Goal: Task Accomplishment & Management: Manage account settings

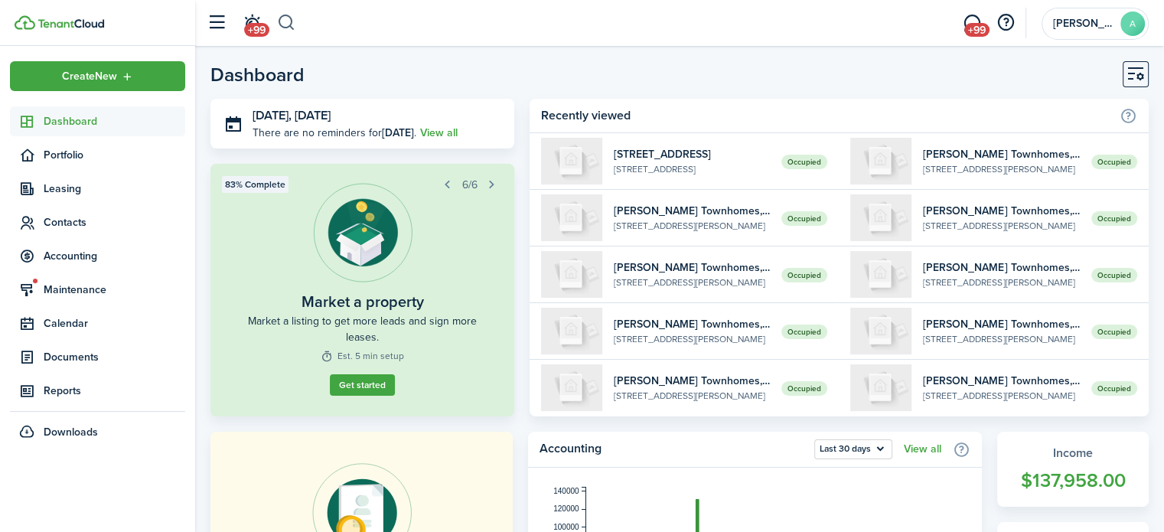
click at [294, 21] on button "button" at bounding box center [286, 23] width 19 height 26
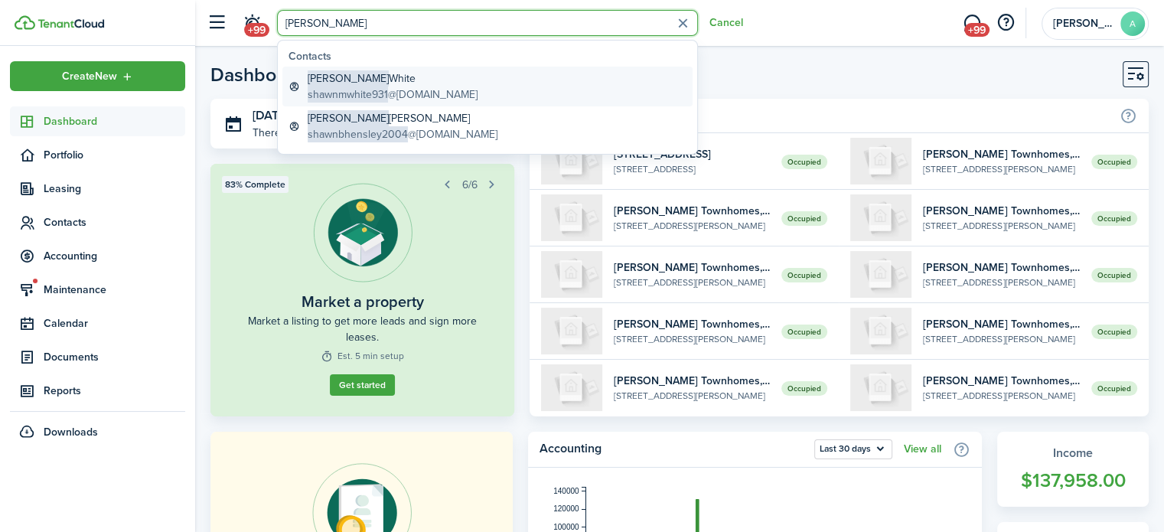
type input "[PERSON_NAME]"
click at [364, 68] on link "[PERSON_NAME] shawnmwhite931 @[DOMAIN_NAME]" at bounding box center [487, 87] width 410 height 40
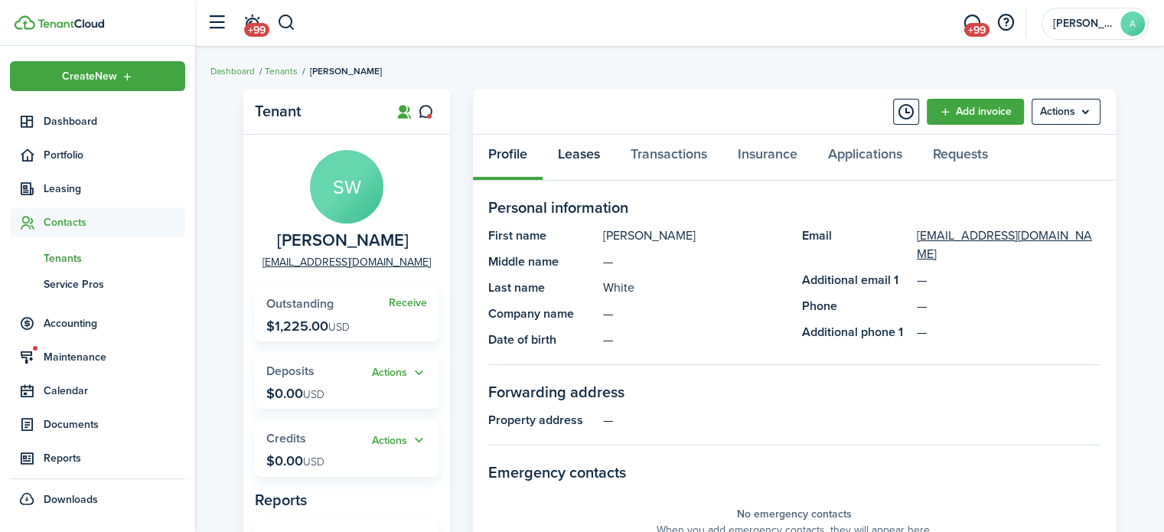
click at [573, 141] on link "Leases" at bounding box center [579, 158] width 73 height 46
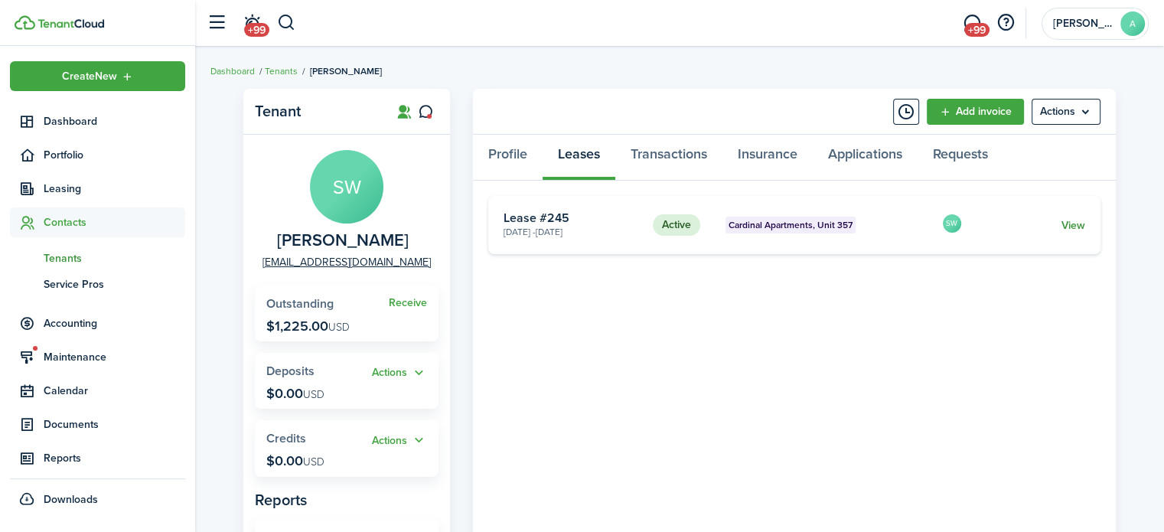
click at [1076, 227] on link "View" at bounding box center [1074, 225] width 24 height 16
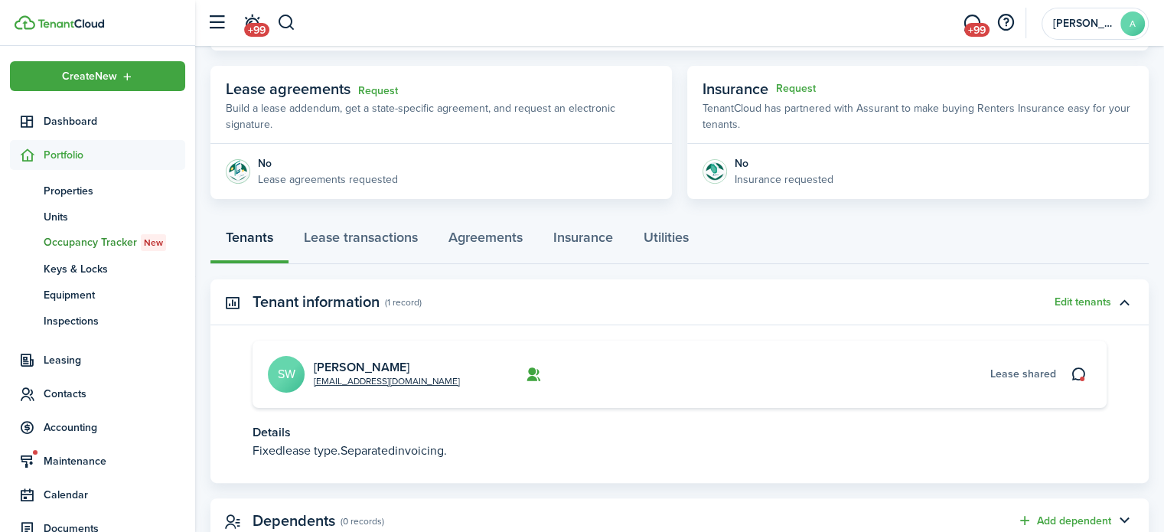
scroll to position [315, 0]
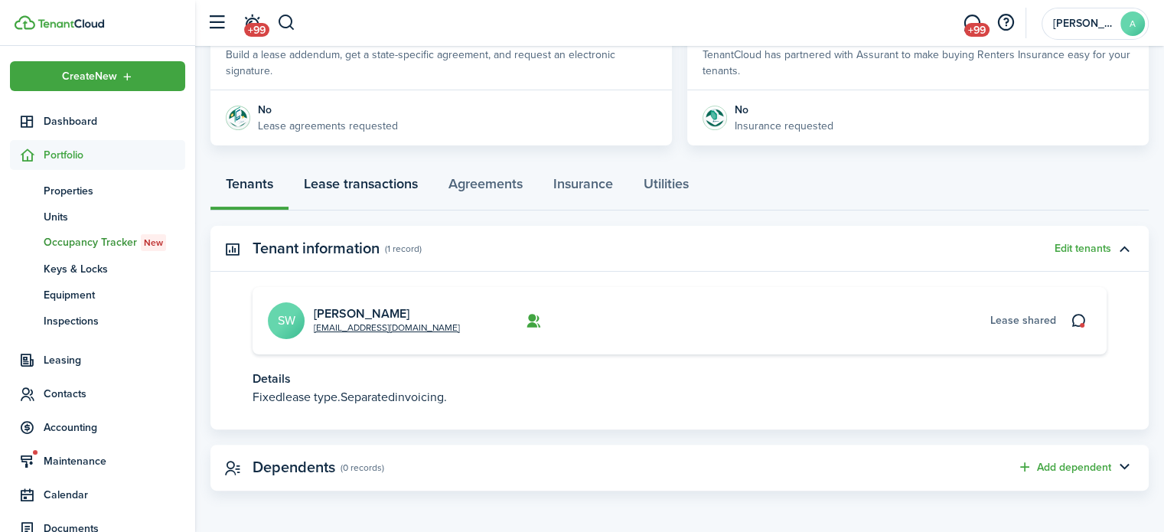
click at [393, 183] on link "Lease transactions" at bounding box center [361, 188] width 145 height 46
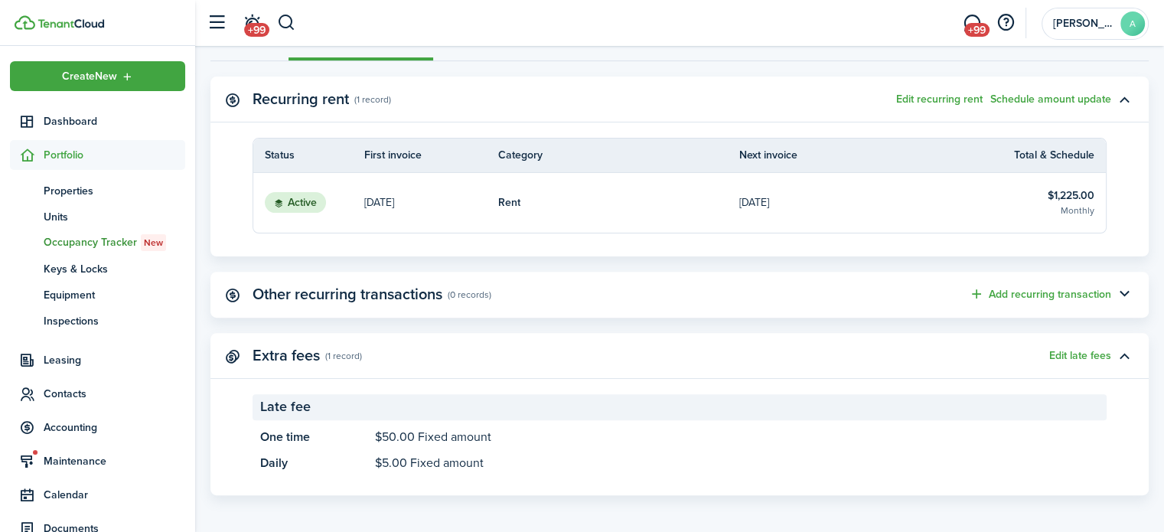
scroll to position [465, 0]
click at [958, 94] on button "Edit recurring rent" at bounding box center [939, 99] width 86 height 12
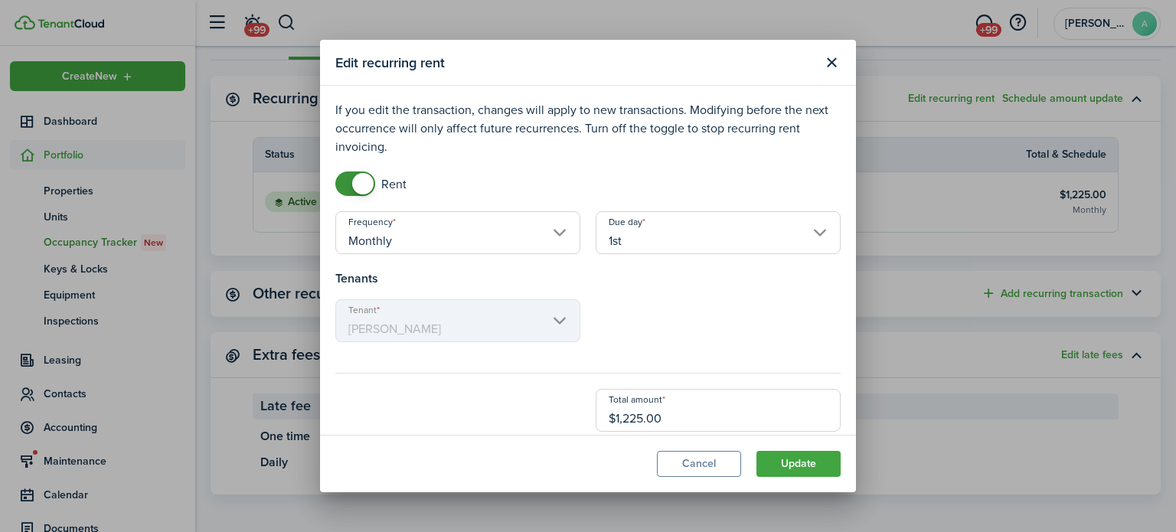
click at [664, 416] on input "$1,225.00" at bounding box center [718, 410] width 245 height 43
type input "$1,175.00"
click at [788, 462] on button "Update" at bounding box center [798, 464] width 84 height 26
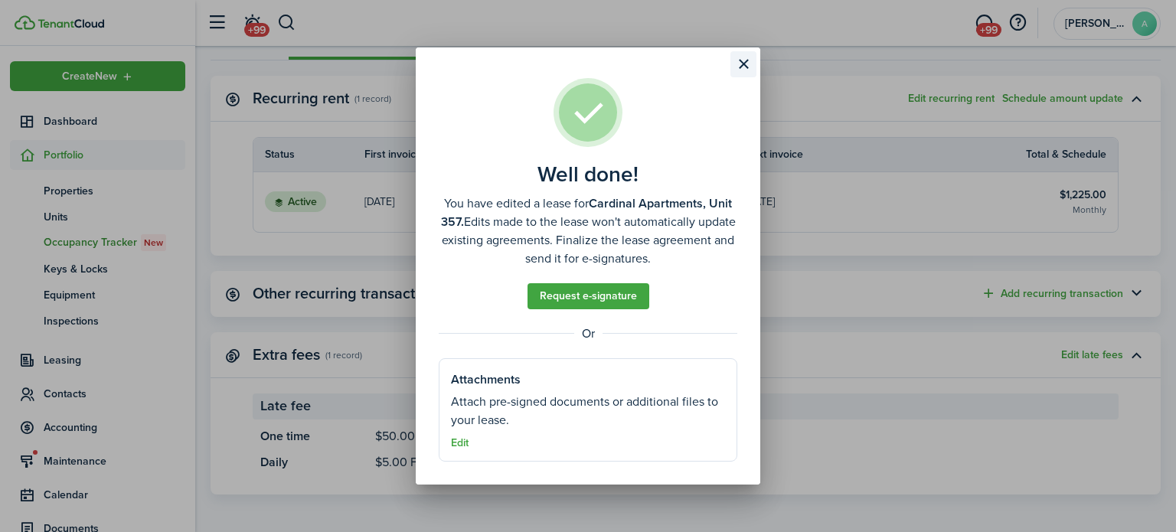
click at [744, 66] on button "Close modal" at bounding box center [743, 64] width 26 height 26
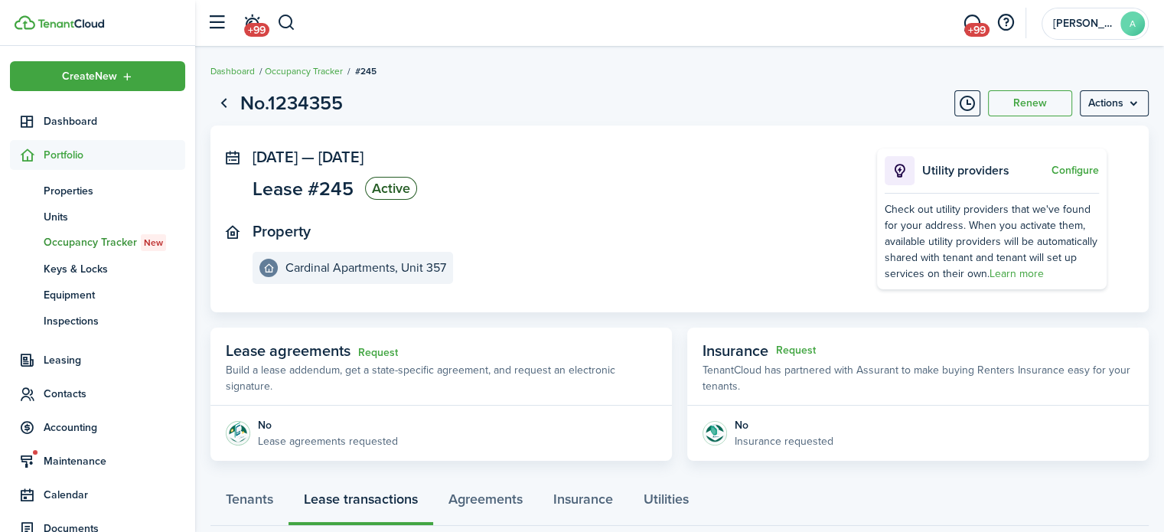
scroll to position [245, 0]
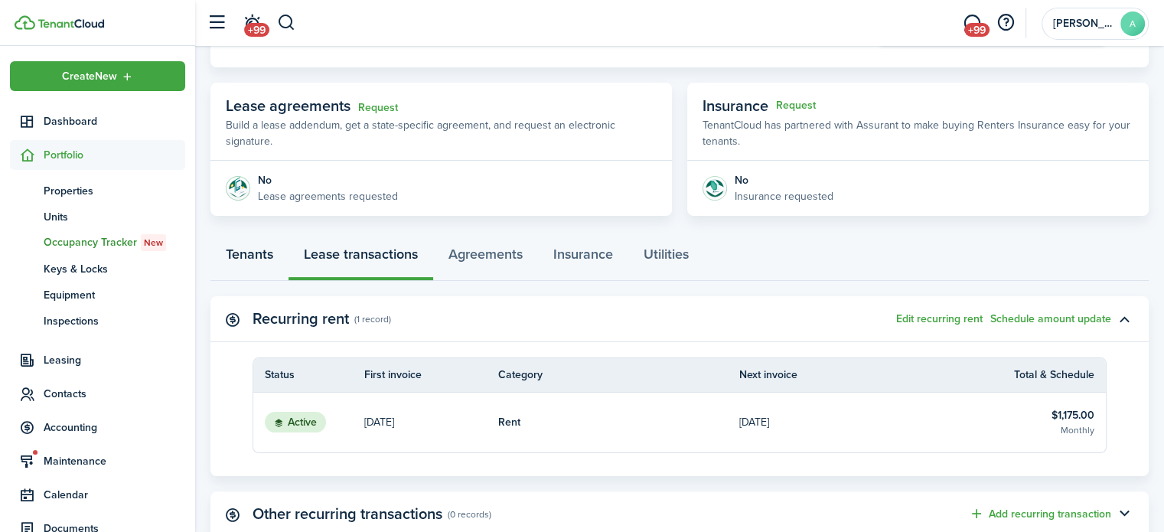
click at [253, 258] on link "Tenants" at bounding box center [249, 258] width 78 height 46
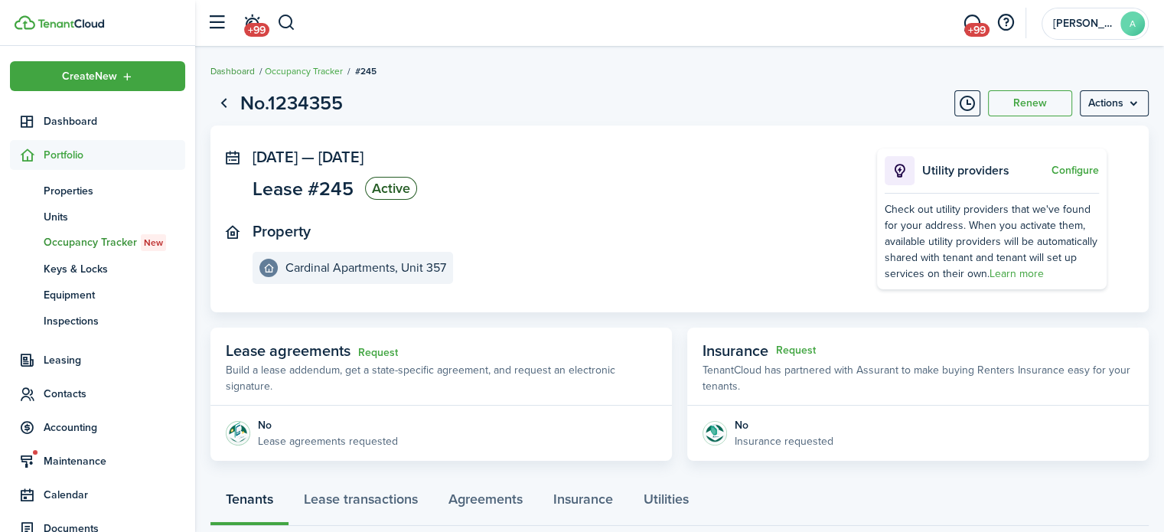
click at [239, 75] on link "Dashboard" at bounding box center [232, 71] width 44 height 14
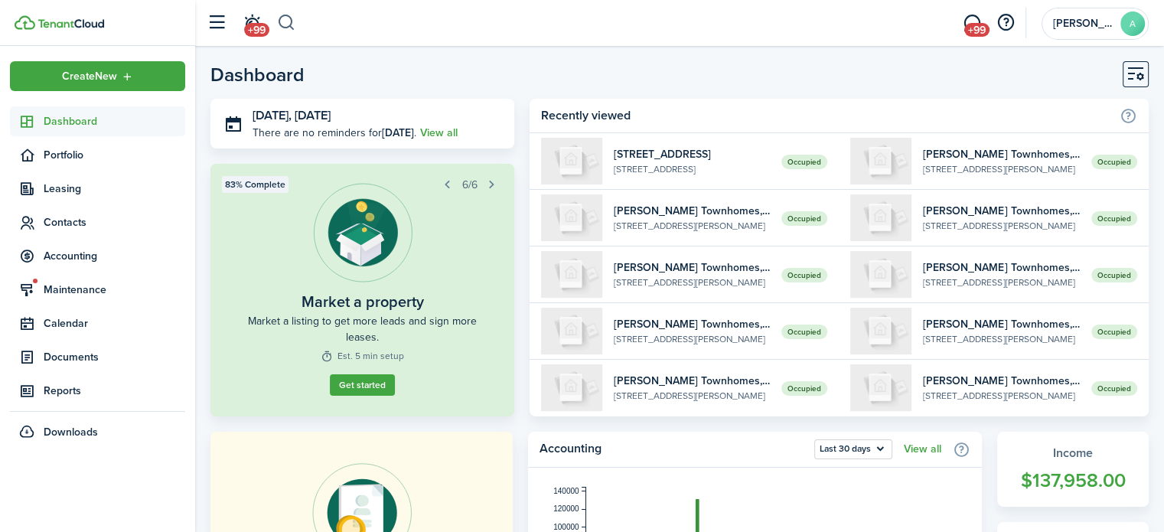
click at [286, 18] on button "button" at bounding box center [286, 23] width 19 height 26
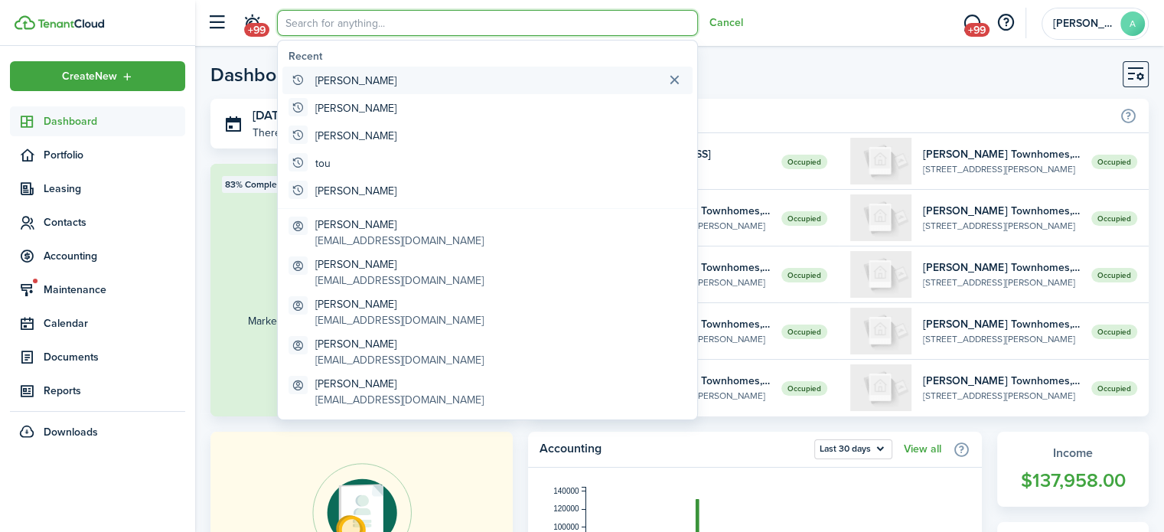
click at [337, 82] on global-search-item-title "[PERSON_NAME]" at bounding box center [355, 81] width 81 height 16
type input "[PERSON_NAME]"
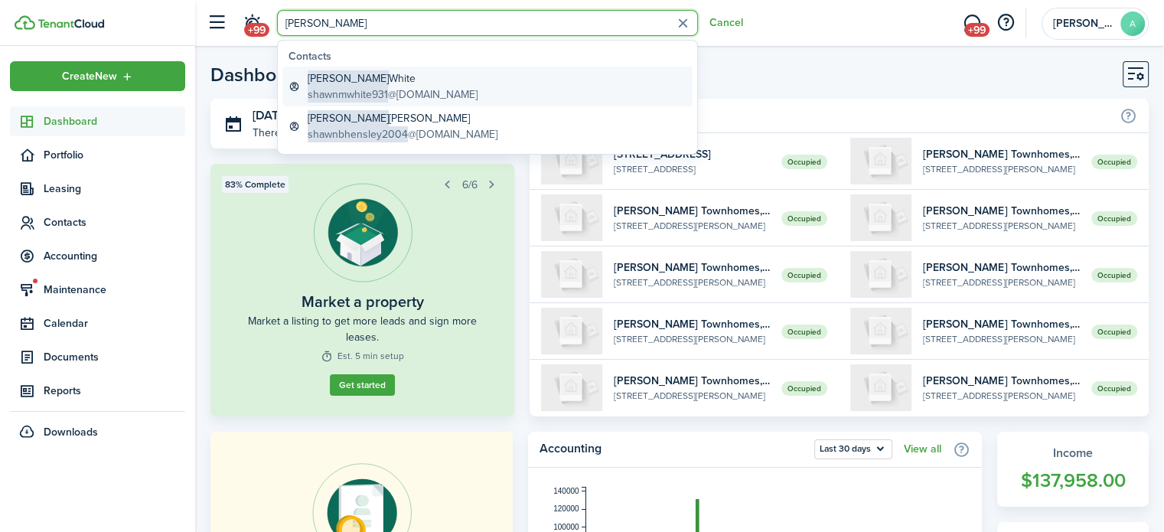
click at [337, 82] on span "[PERSON_NAME]" at bounding box center [348, 78] width 81 height 16
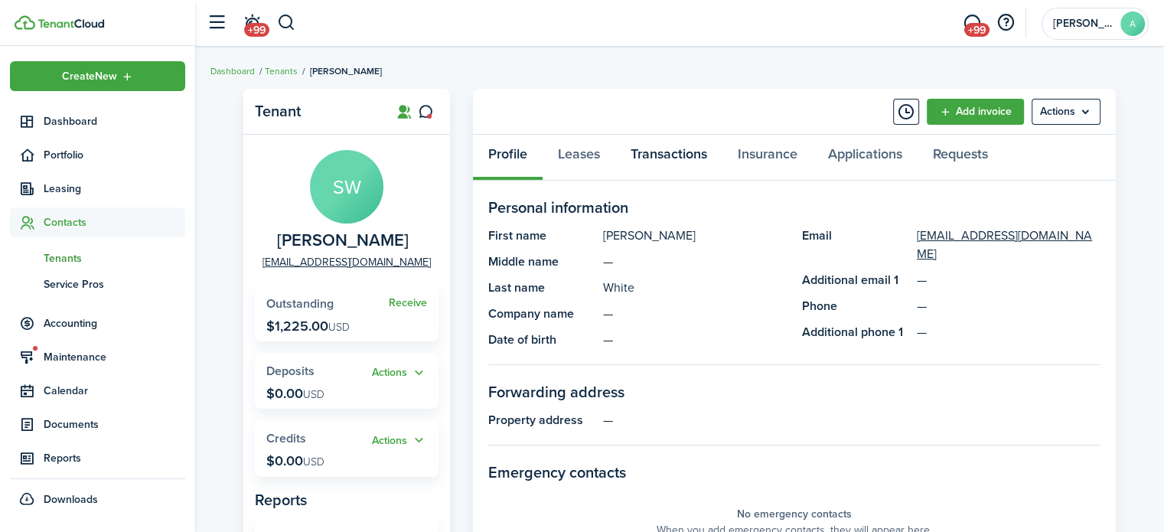
click at [664, 149] on link "Transactions" at bounding box center [668, 158] width 107 height 46
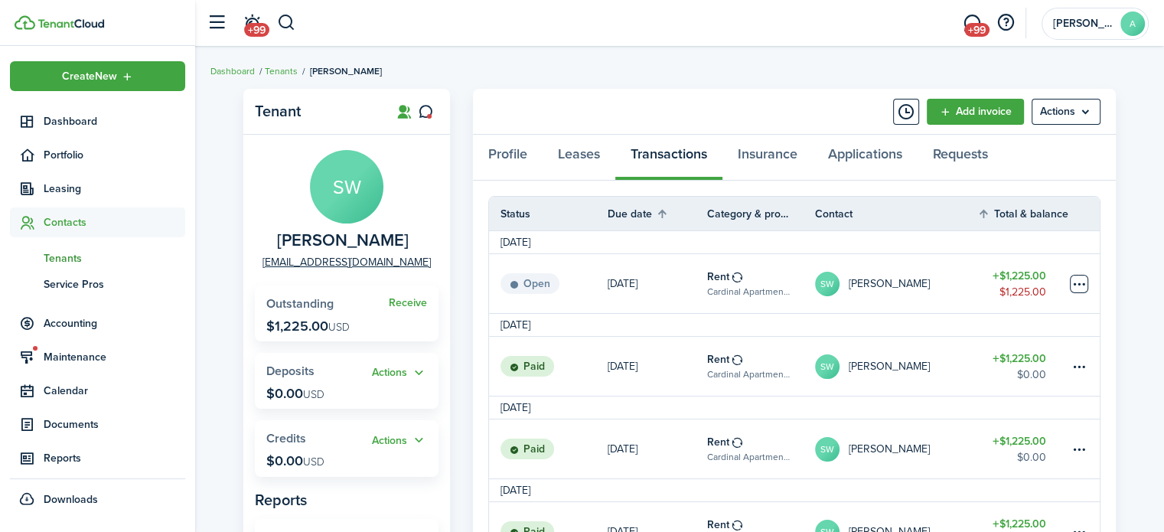
click at [1081, 285] on table-menu-btn-icon at bounding box center [1079, 284] width 18 height 18
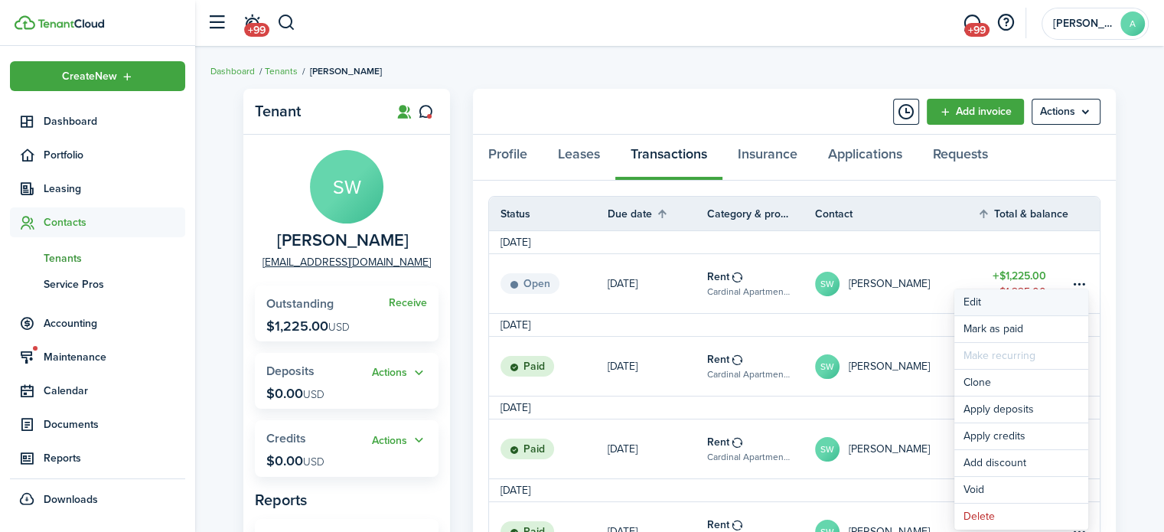
click at [1041, 308] on button "Edit" at bounding box center [1021, 302] width 134 height 26
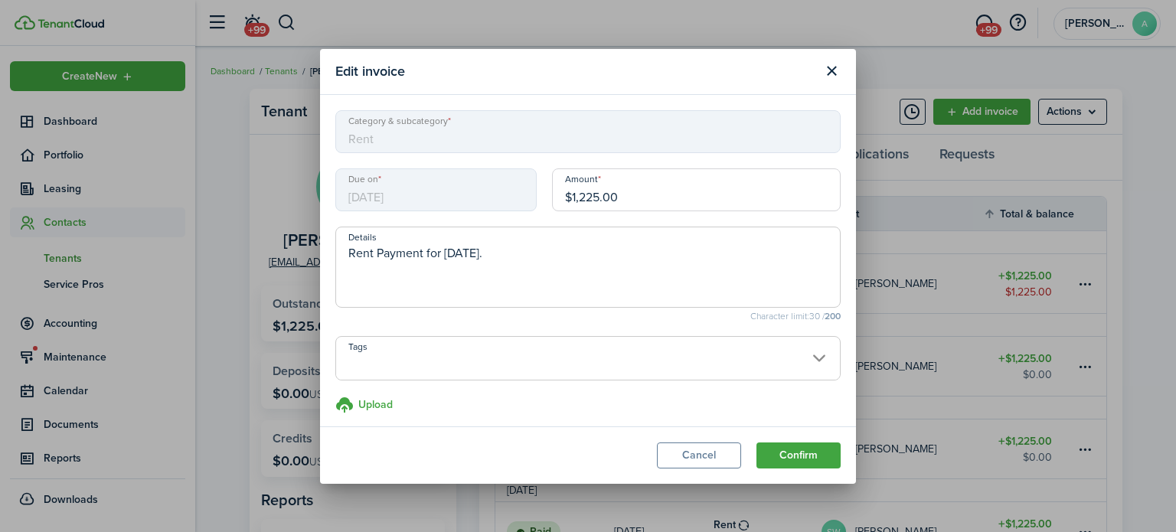
click at [617, 209] on input "$1,225.00" at bounding box center [696, 189] width 289 height 43
type input "$1,175.00"
click at [807, 455] on button "Confirm" at bounding box center [798, 455] width 84 height 26
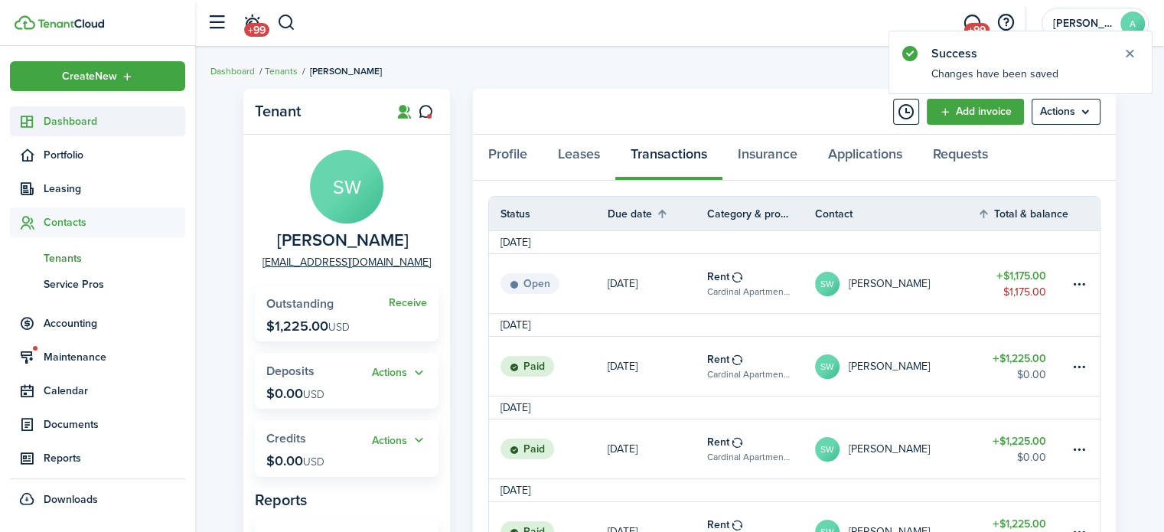
click at [93, 122] on span "Dashboard" at bounding box center [115, 121] width 142 height 16
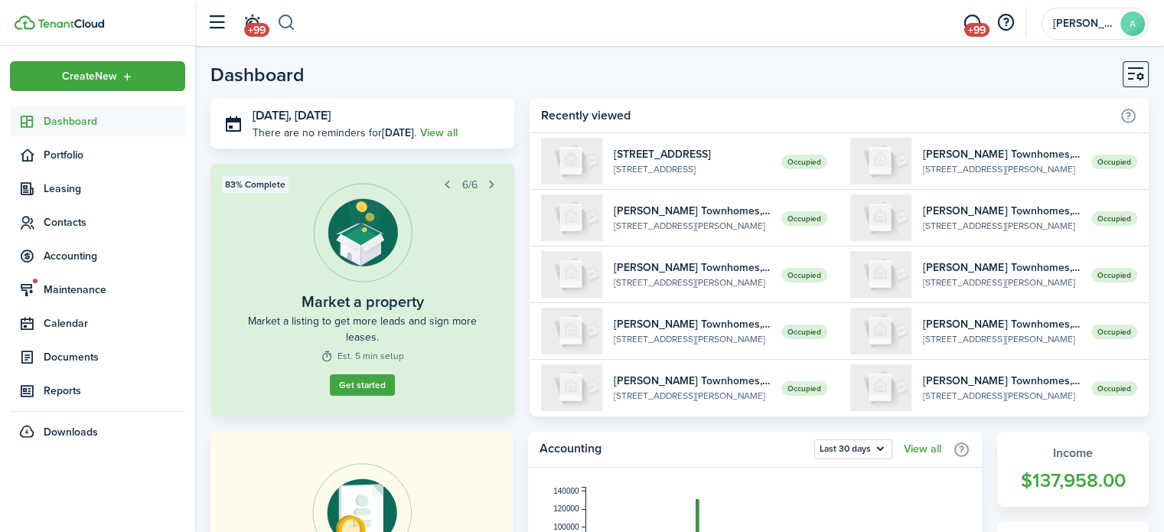
click at [294, 34] on button "button" at bounding box center [286, 23] width 19 height 26
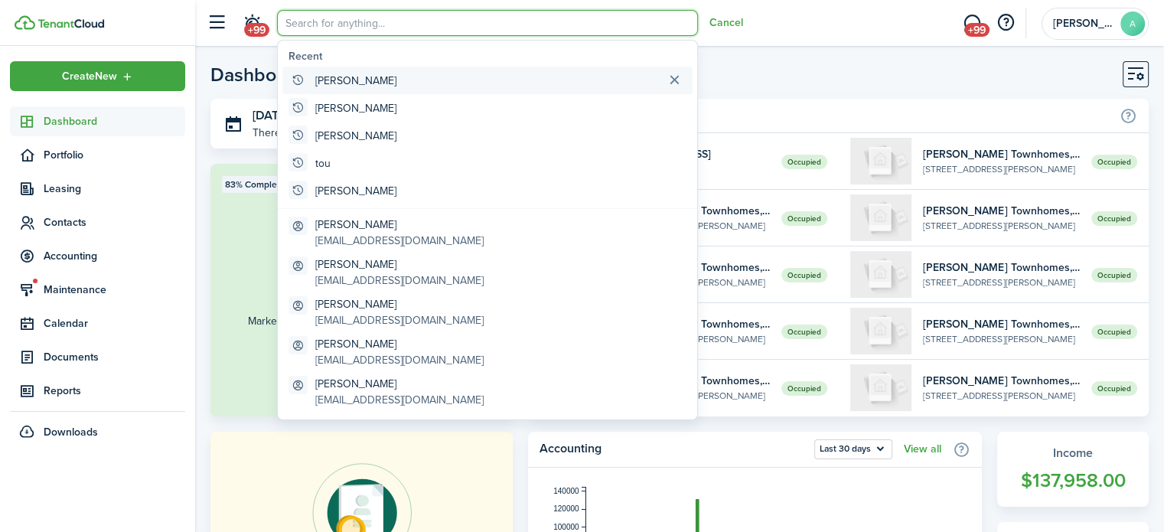
click at [321, 70] on global-search-item "[PERSON_NAME]" at bounding box center [487, 81] width 410 height 28
type input "[PERSON_NAME]"
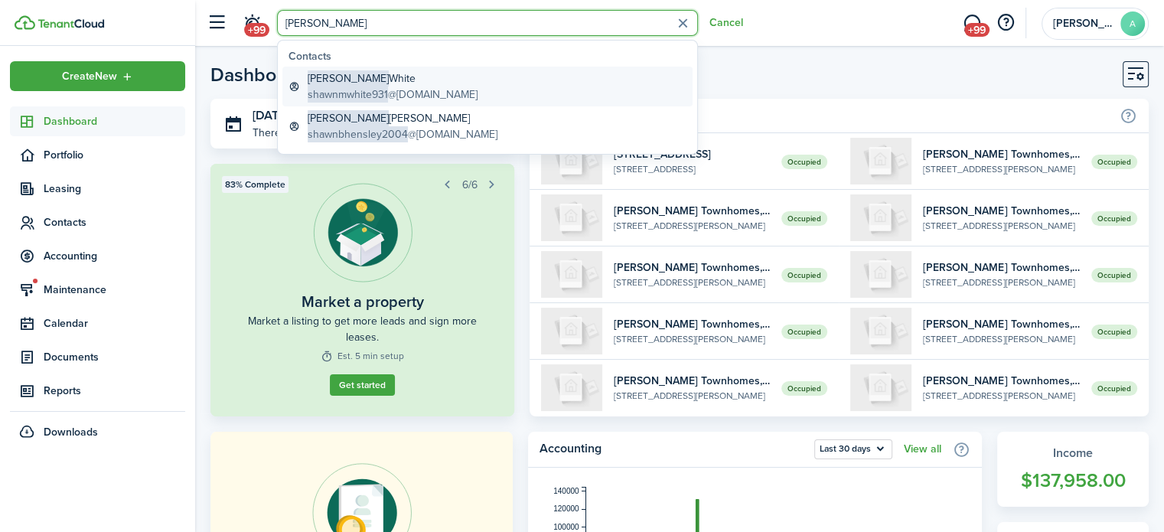
click at [319, 77] on span "[PERSON_NAME]" at bounding box center [348, 78] width 81 height 16
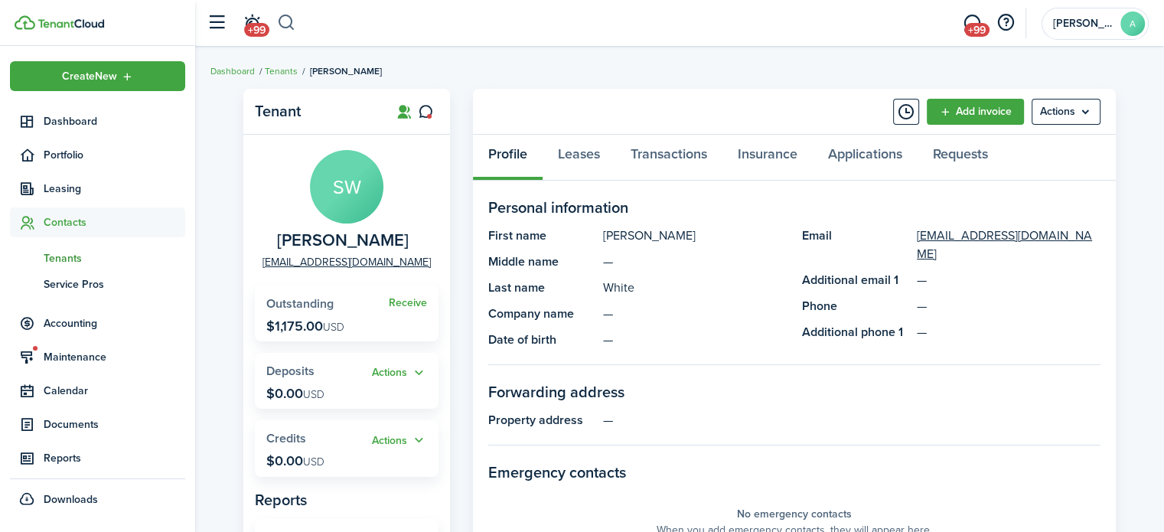
click at [292, 20] on button "button" at bounding box center [286, 23] width 19 height 26
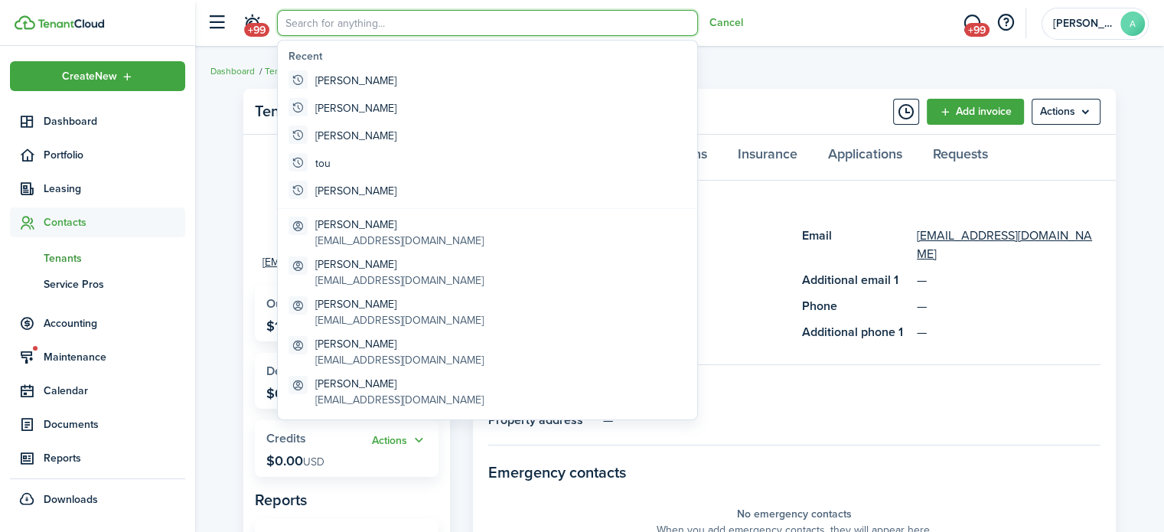
click at [814, 91] on panel-main-header "Add invoice Actions" at bounding box center [794, 112] width 643 height 46
